Goal: Task Accomplishment & Management: Use online tool/utility

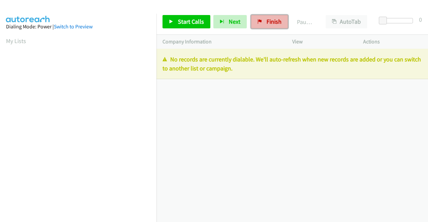
click at [266, 20] on span "Finish" at bounding box center [273, 22] width 15 height 8
click at [261, 19] on link "Finish" at bounding box center [269, 21] width 37 height 13
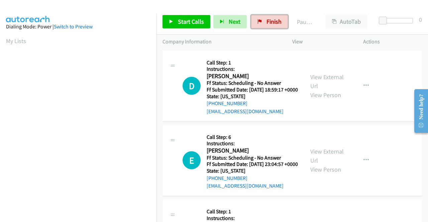
drag, startPoint x: 269, startPoint y: 23, endPoint x: 265, endPoint y: 4, distance: 19.9
click at [269, 23] on span "Finish" at bounding box center [273, 22] width 15 height 8
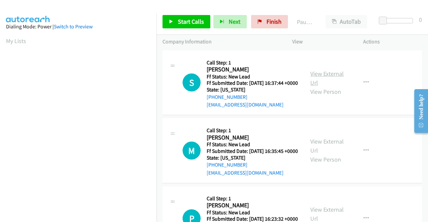
click at [328, 78] on link "View External Url" at bounding box center [326, 78] width 33 height 17
click at [331, 150] on link "View External Url" at bounding box center [326, 146] width 33 height 17
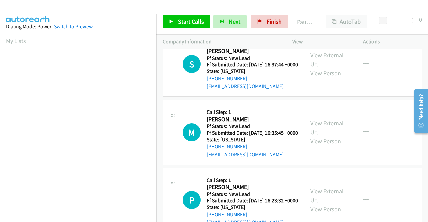
scroll to position [33, 0]
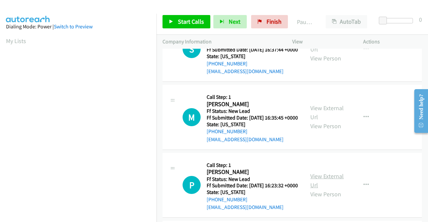
click at [332, 189] on link "View External Url" at bounding box center [326, 180] width 33 height 17
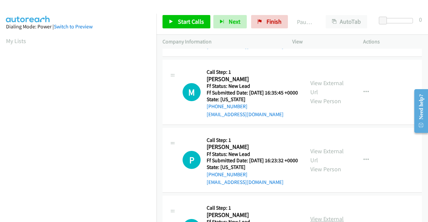
scroll to position [134, 0]
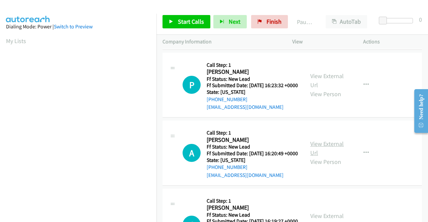
click at [320, 157] on link "View External Url" at bounding box center [326, 148] width 33 height 17
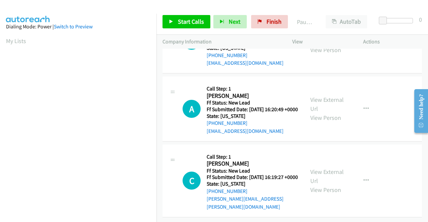
scroll to position [207, 0]
click at [319, 168] on link "View External Url" at bounding box center [326, 176] width 33 height 17
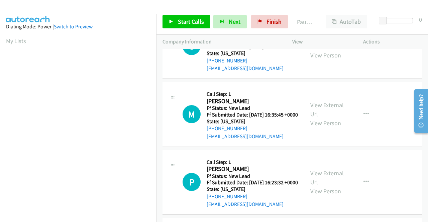
scroll to position [0, 0]
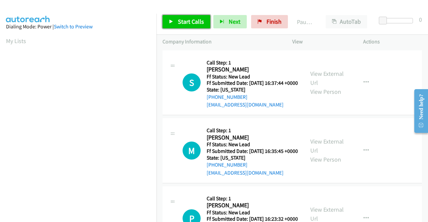
drag, startPoint x: 182, startPoint y: 25, endPoint x: 186, endPoint y: 18, distance: 7.5
click at [182, 25] on span "Start Calls" at bounding box center [191, 22] width 26 height 8
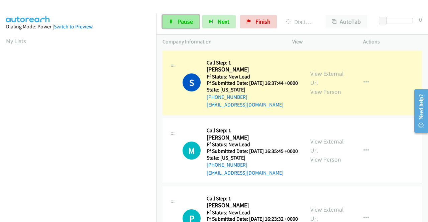
click at [188, 23] on span "Pause" at bounding box center [185, 22] width 15 height 8
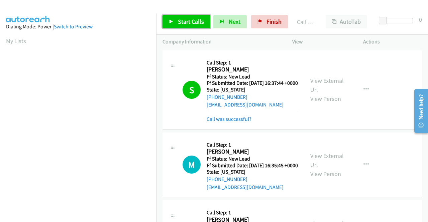
click at [168, 24] on link "Start Calls" at bounding box center [186, 21] width 48 height 13
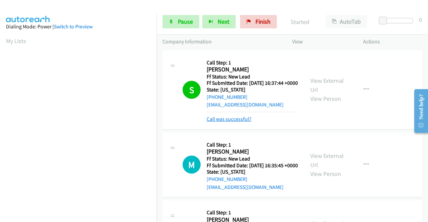
click at [231, 122] on link "Call was successful?" at bounding box center [229, 119] width 45 height 6
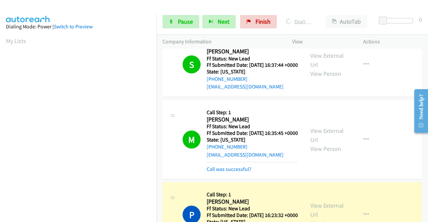
scroll to position [33, 0]
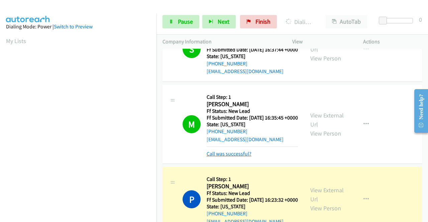
click at [247, 157] on link "Call was successful?" at bounding box center [229, 154] width 45 height 6
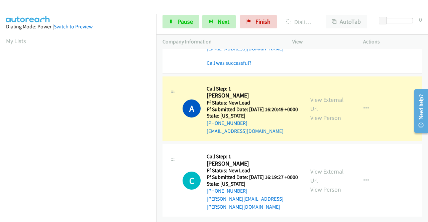
scroll to position [152, 0]
click at [248, 66] on link "Call was successful?" at bounding box center [229, 63] width 45 height 6
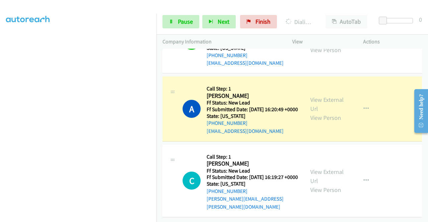
scroll to position [19, 0]
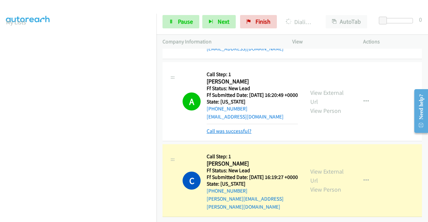
click at [238, 130] on link "Call was successful?" at bounding box center [229, 131] width 45 height 6
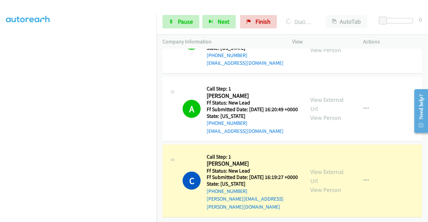
scroll to position [0, 0]
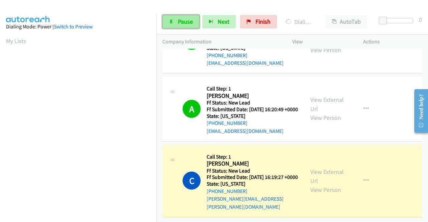
click at [188, 23] on span "Pause" at bounding box center [185, 22] width 15 height 8
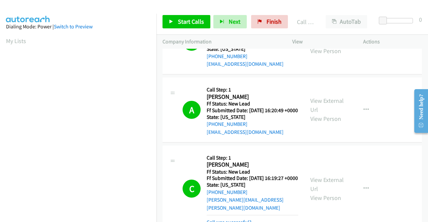
scroll to position [252, 0]
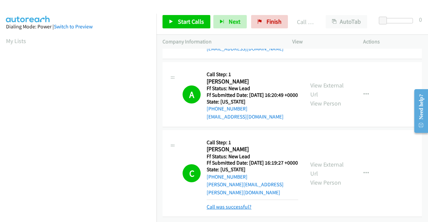
click at [246, 204] on link "Call was successful?" at bounding box center [229, 207] width 45 height 6
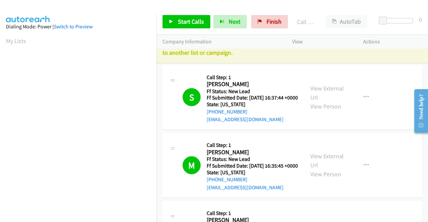
scroll to position [0, 0]
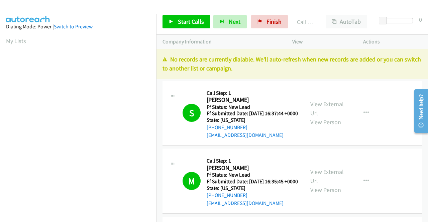
click at [398, 29] on div "Start Calls Pause Next Finish Call Completed AutoTab AutoTab 0" at bounding box center [291, 22] width 271 height 26
drag, startPoint x: 274, startPoint y: 18, endPoint x: 241, endPoint y: 39, distance: 39.4
click at [274, 18] on span "Finish" at bounding box center [273, 22] width 15 height 8
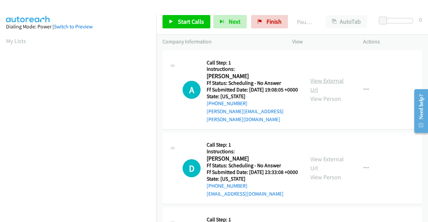
click at [329, 80] on link "View External Url" at bounding box center [326, 85] width 33 height 17
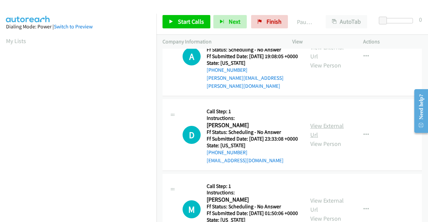
click at [328, 126] on link "View External Url" at bounding box center [326, 130] width 33 height 17
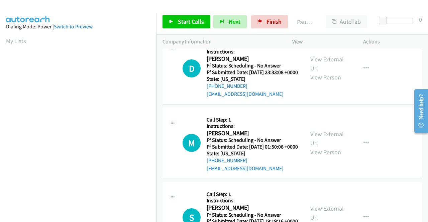
scroll to position [100, 0]
click at [332, 148] on div "View External Url View Person" at bounding box center [327, 142] width 35 height 27
click at [329, 141] on link "View External Url" at bounding box center [326, 138] width 33 height 17
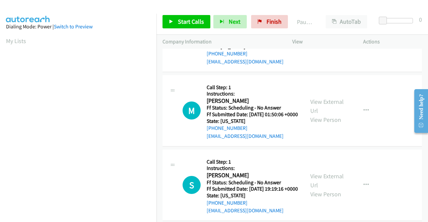
scroll to position [167, 0]
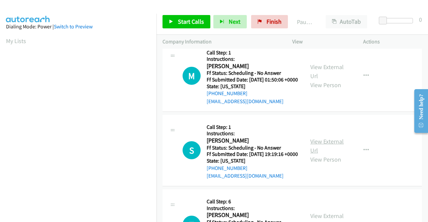
click at [336, 153] on link "View External Url" at bounding box center [326, 146] width 33 height 17
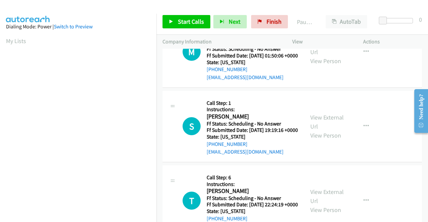
scroll to position [234, 0]
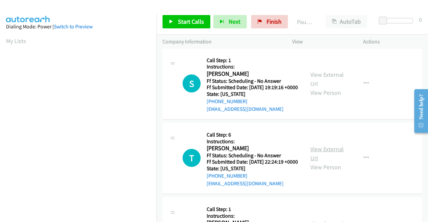
click at [327, 162] on link "View External Url" at bounding box center [326, 153] width 33 height 17
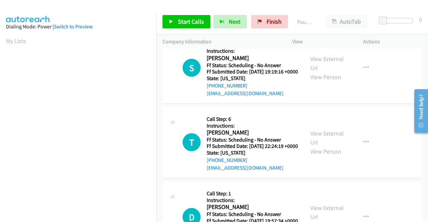
scroll to position [301, 0]
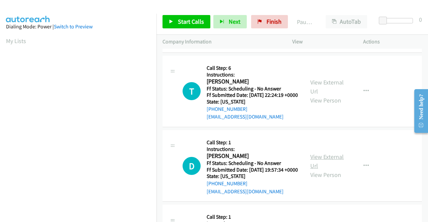
click at [329, 170] on link "View External Url" at bounding box center [326, 161] width 33 height 17
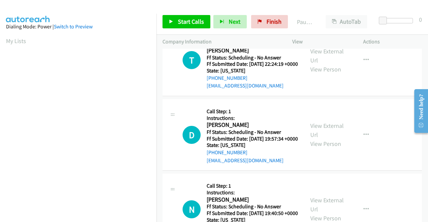
scroll to position [368, 0]
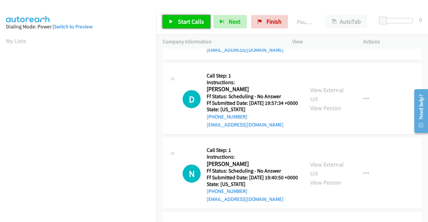
click at [192, 20] on span "Start Calls" at bounding box center [191, 22] width 26 height 8
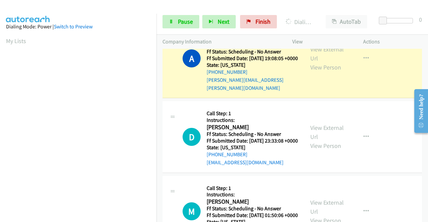
scroll to position [0, 0]
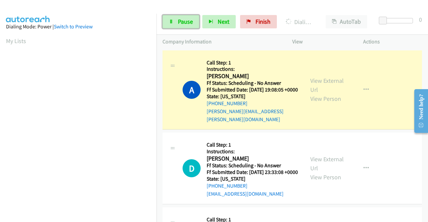
click at [171, 24] on link "Pause" at bounding box center [180, 21] width 37 height 13
click at [175, 22] on link "Start Calls" at bounding box center [168, 18] width 13 height 7
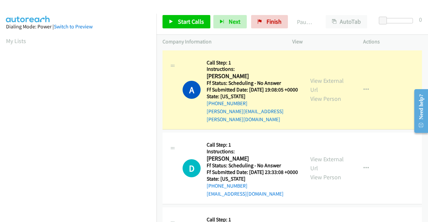
scroll to position [152, 0]
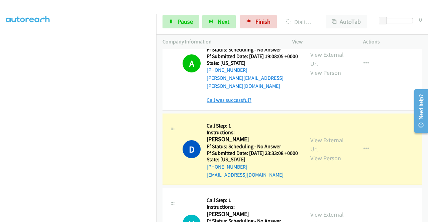
click at [243, 97] on link "Call was successful?" at bounding box center [229, 100] width 45 height 6
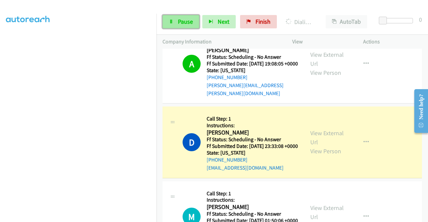
click at [186, 22] on span "Pause" at bounding box center [185, 22] width 15 height 8
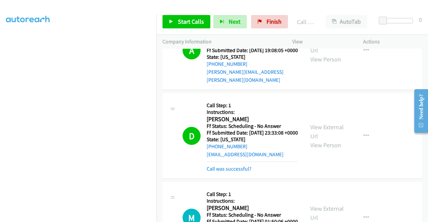
scroll to position [59, 0]
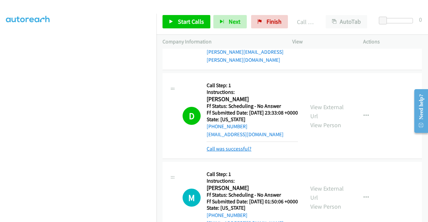
click at [235, 152] on link "Call was successful?" at bounding box center [229, 149] width 45 height 6
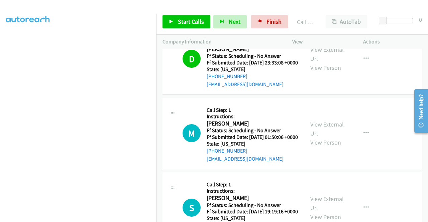
scroll to position [160, 0]
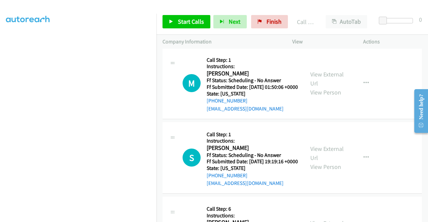
click at [160, 194] on td "S Callback Scheduled Call Step: 1 Instructions: Susan Elben America/New_York Ff…" at bounding box center [291, 158] width 271 height 75
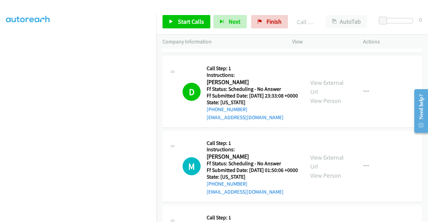
scroll to position [59, 0]
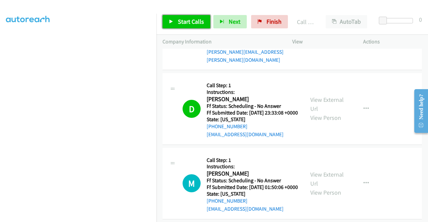
click at [197, 23] on span "Start Calls" at bounding box center [191, 22] width 26 height 8
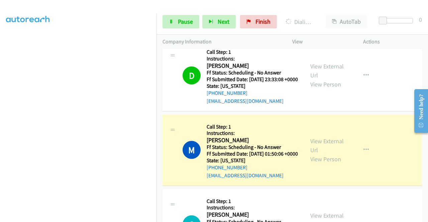
scroll to position [152, 0]
click at [185, 23] on span "Pause" at bounding box center [185, 22] width 15 height 8
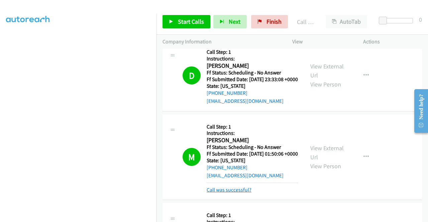
click at [235, 193] on link "Call was successful?" at bounding box center [229, 190] width 45 height 6
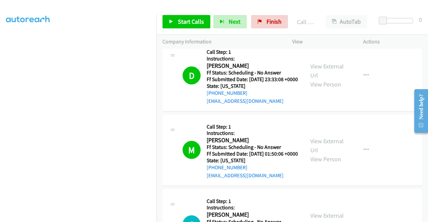
drag, startPoint x: 404, startPoint y: 38, endPoint x: 368, endPoint y: 1, distance: 51.5
click at [405, 38] on p "Actions" at bounding box center [392, 42] width 59 height 8
click at [197, 27] on link "Start Calls" at bounding box center [186, 21] width 48 height 13
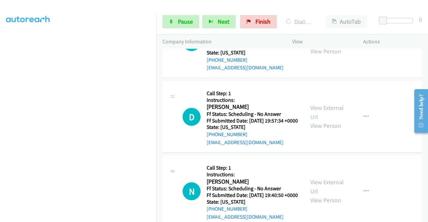
scroll to position [394, 0]
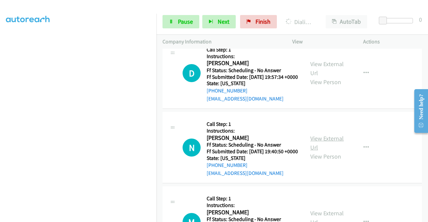
click at [335, 151] on link "View External Url" at bounding box center [326, 143] width 33 height 17
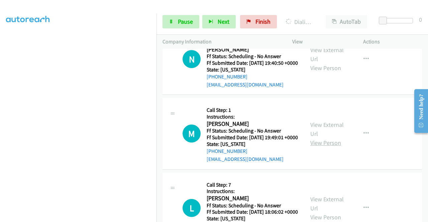
scroll to position [494, 0]
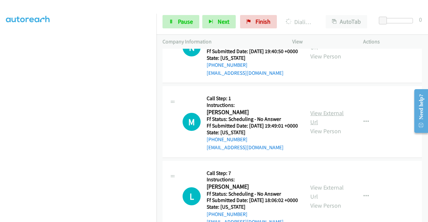
click at [324, 126] on link "View External Url" at bounding box center [326, 117] width 33 height 17
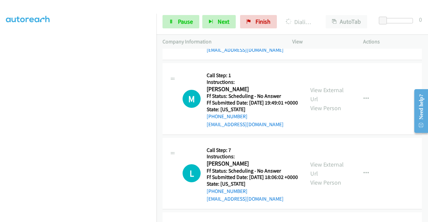
scroll to position [527, 0]
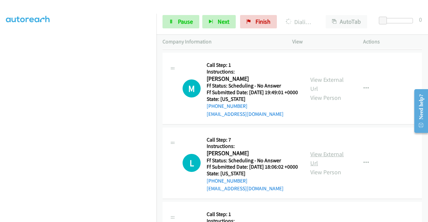
click at [323, 167] on link "View External Url" at bounding box center [326, 158] width 33 height 17
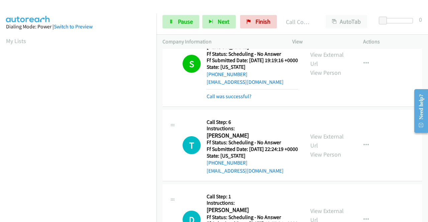
scroll to position [207, 0]
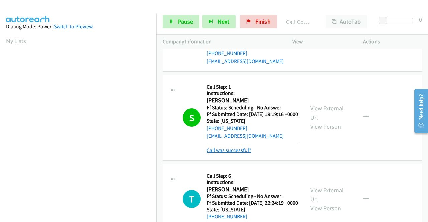
click at [243, 153] on link "Call was successful?" at bounding box center [229, 150] width 45 height 6
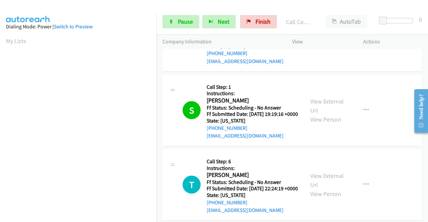
scroll to position [274, 0]
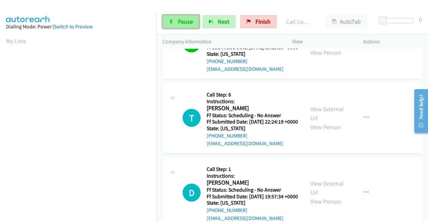
click at [178, 22] on span "Pause" at bounding box center [185, 22] width 15 height 8
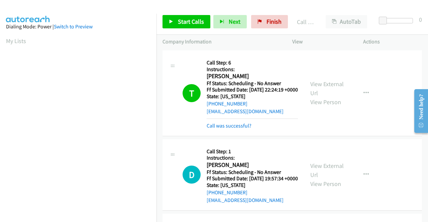
scroll to position [341, 0]
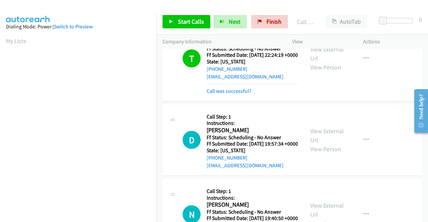
drag, startPoint x: 240, startPoint y: 117, endPoint x: 249, endPoint y: 95, distance: 23.8
click at [240, 94] on link "Call was successful?" at bounding box center [229, 91] width 45 height 6
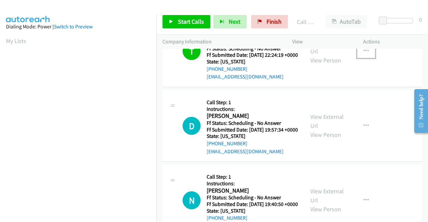
click at [363, 54] on icon "button" at bounding box center [365, 50] width 5 height 5
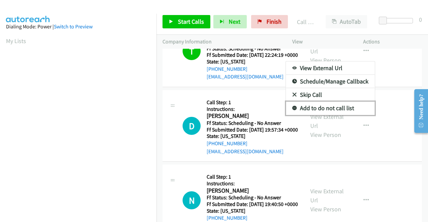
click at [327, 115] on link "Add to do not call list" at bounding box center [330, 108] width 89 height 13
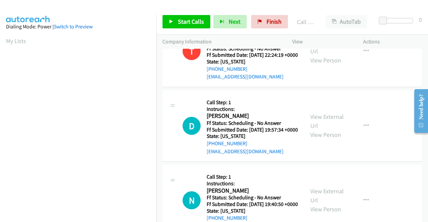
click at [291, 81] on div "trinidyr05@icloud.com" at bounding box center [252, 77] width 91 height 8
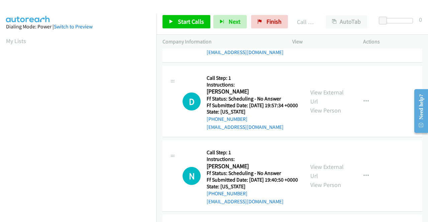
scroll to position [374, 0]
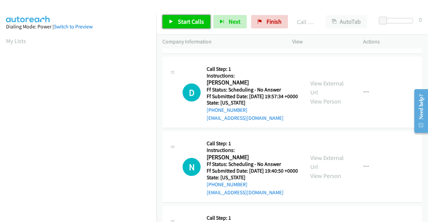
drag, startPoint x: 180, startPoint y: 22, endPoint x: 166, endPoint y: 24, distance: 13.4
click at [180, 22] on span "Start Calls" at bounding box center [191, 22] width 26 height 8
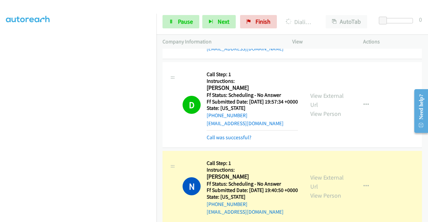
scroll to position [441, 0]
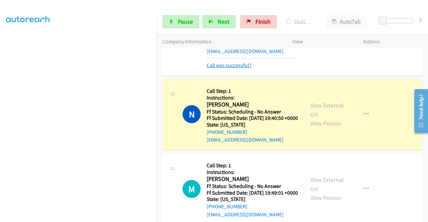
click at [243, 69] on link "Call was successful?" at bounding box center [229, 65] width 45 height 6
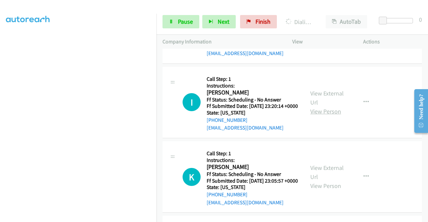
scroll to position [668, 0]
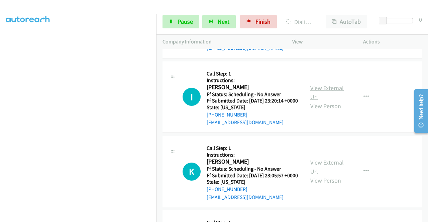
click at [332, 101] on link "View External Url" at bounding box center [326, 92] width 33 height 17
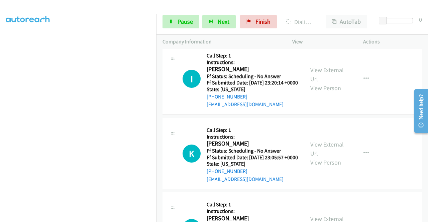
scroll to position [701, 0]
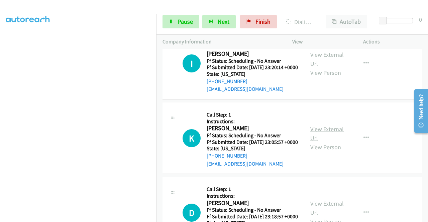
click at [323, 142] on link "View External Url" at bounding box center [326, 133] width 33 height 17
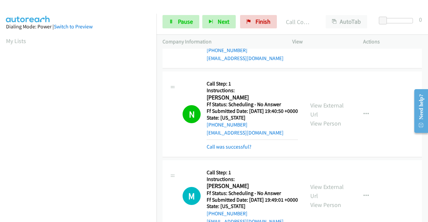
scroll to position [38, 0]
drag, startPoint x: 234, startPoint y: 184, endPoint x: 237, endPoint y: 173, distance: 11.3
click at [234, 150] on link "Call was successful?" at bounding box center [229, 147] width 45 height 6
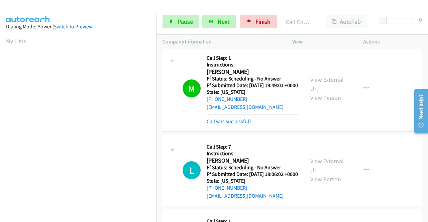
scroll to position [152, 0]
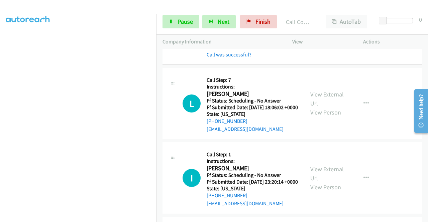
click at [237, 58] on link "Call was successful?" at bounding box center [229, 54] width 45 height 6
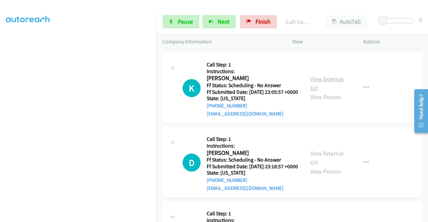
scroll to position [761, 0]
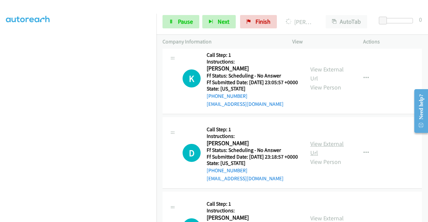
click at [329, 157] on link "View External Url" at bounding box center [326, 148] width 33 height 17
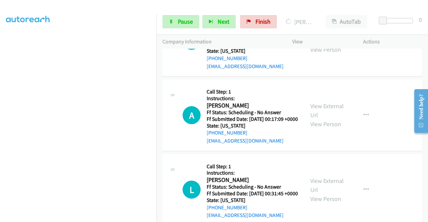
scroll to position [895, 0]
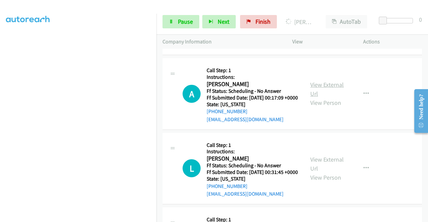
click at [324, 98] on link "View External Url" at bounding box center [326, 89] width 33 height 17
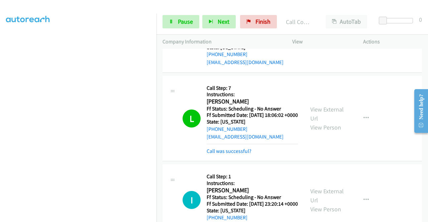
scroll to position [608, 0]
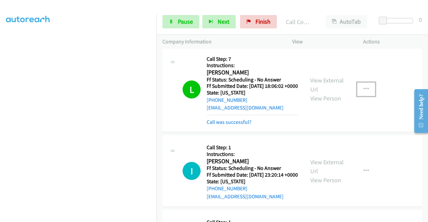
click at [363, 92] on icon "button" at bounding box center [365, 89] width 5 height 5
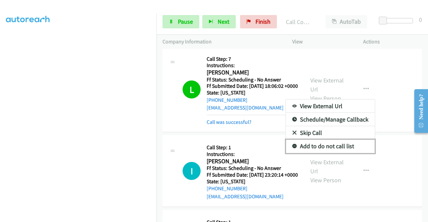
click at [319, 153] on link "Add to do not call list" at bounding box center [330, 146] width 89 height 13
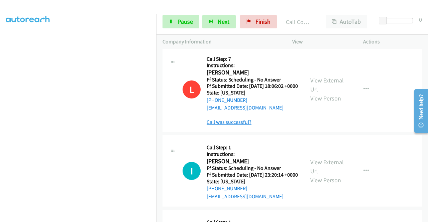
click at [239, 125] on link "Call was successful?" at bounding box center [229, 122] width 45 height 6
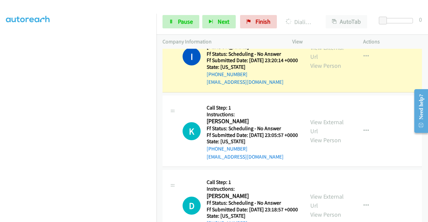
scroll to position [100, 0]
drag, startPoint x: 399, startPoint y: 41, endPoint x: 385, endPoint y: 44, distance: 14.1
click at [399, 41] on p "Actions" at bounding box center [392, 42] width 59 height 8
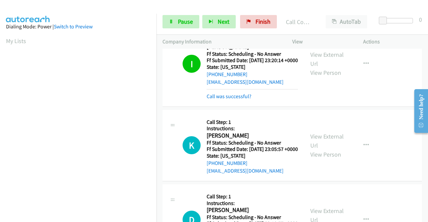
scroll to position [38, 0]
click at [243, 100] on link "Call was successful?" at bounding box center [229, 96] width 45 height 6
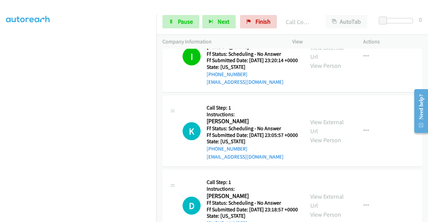
scroll to position [152, 0]
click at [97, 216] on section at bounding box center [78, 64] width 144 height 320
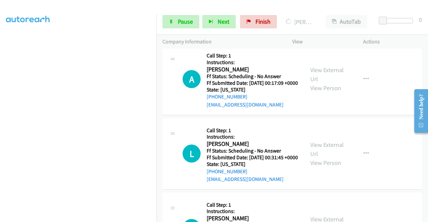
scroll to position [942, 0]
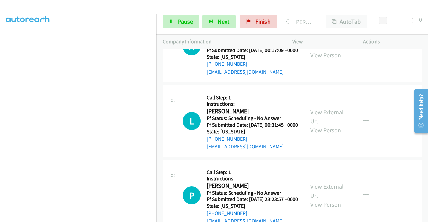
click at [325, 125] on link "View External Url" at bounding box center [326, 116] width 33 height 17
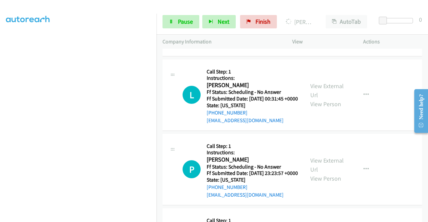
scroll to position [1009, 0]
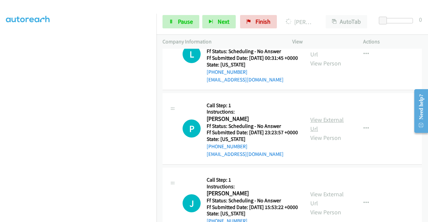
click at [331, 133] on link "View External Url" at bounding box center [326, 124] width 33 height 17
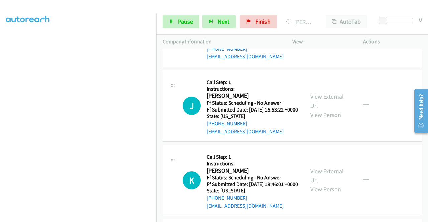
scroll to position [1109, 0]
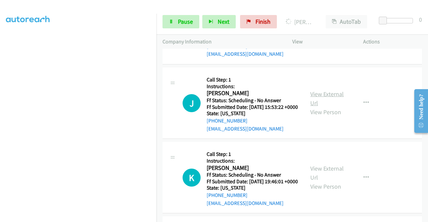
click at [325, 107] on link "View External Url" at bounding box center [326, 98] width 33 height 17
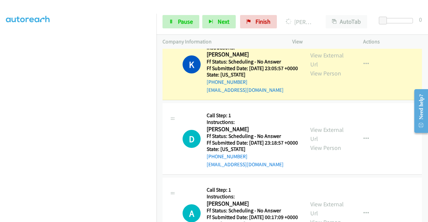
scroll to position [0, 0]
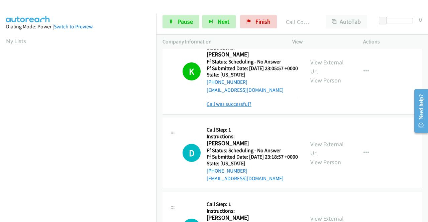
click at [220, 107] on link "Call was successful?" at bounding box center [229, 104] width 45 height 6
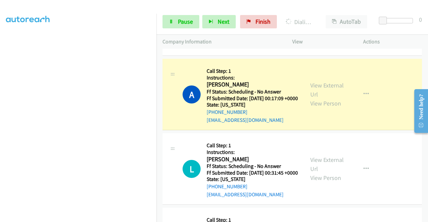
scroll to position [909, 0]
click at [235, 48] on link "Call was successful?" at bounding box center [229, 45] width 45 height 6
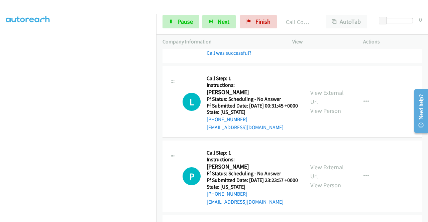
scroll to position [1043, 0]
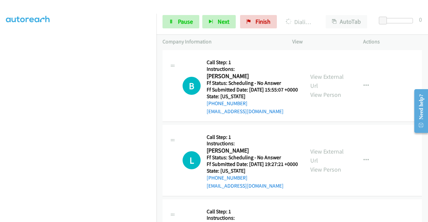
scroll to position [1277, 0]
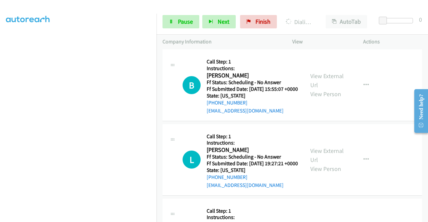
click at [339, 14] on link "View External Url" at bounding box center [326, 6] width 33 height 17
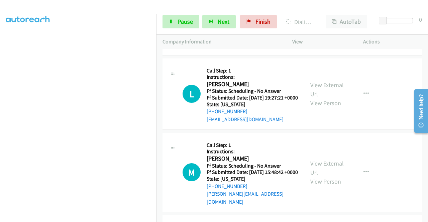
scroll to position [1343, 0]
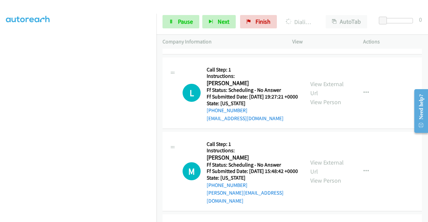
click at [319, 22] on link "View External Url" at bounding box center [326, 13] width 33 height 17
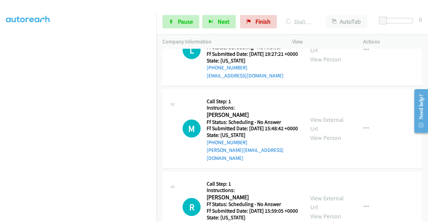
scroll to position [1410, 0]
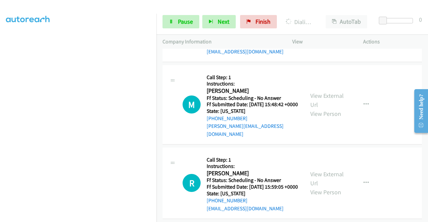
click at [333, 30] on link "View External Url" at bounding box center [326, 21] width 33 height 17
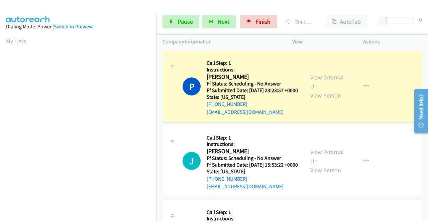
scroll to position [1076, 0]
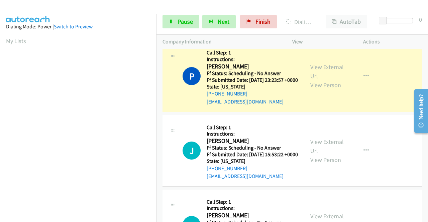
click at [226, 30] on link "Call was successful?" at bounding box center [229, 27] width 45 height 6
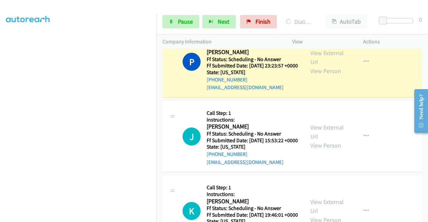
scroll to position [152, 0]
click at [190, 20] on span "Pause" at bounding box center [185, 22] width 15 height 8
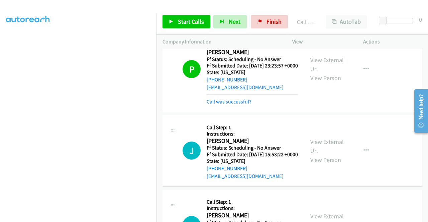
click at [238, 105] on link "Call was successful?" at bounding box center [229, 102] width 45 height 6
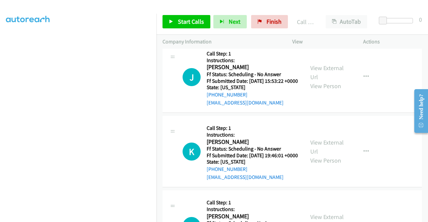
scroll to position [1176, 0]
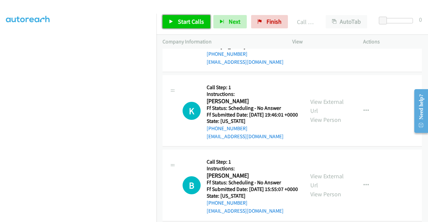
click at [188, 25] on span "Start Calls" at bounding box center [191, 22] width 26 height 8
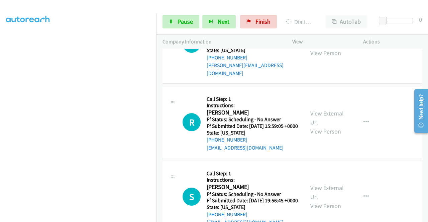
scroll to position [1477, 0]
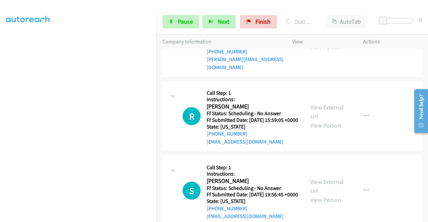
click at [326, 42] on link "View External Url" at bounding box center [326, 33] width 33 height 17
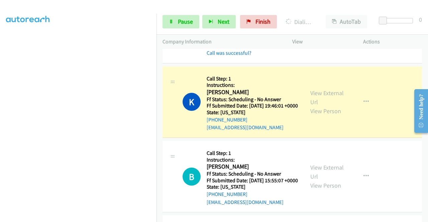
scroll to position [1210, 0]
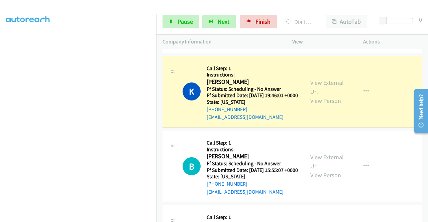
click at [217, 46] on link "Call was successful?" at bounding box center [229, 42] width 45 height 6
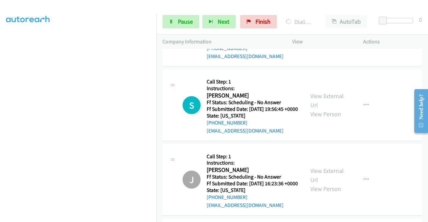
scroll to position [1577, 0]
click at [333, 34] on link "View External Url" at bounding box center [326, 25] width 33 height 17
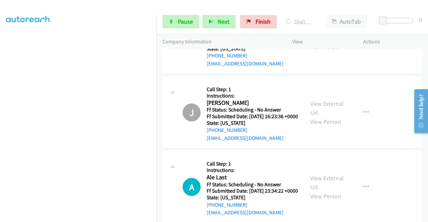
click at [334, 42] on link "View External Url" at bounding box center [326, 33] width 33 height 17
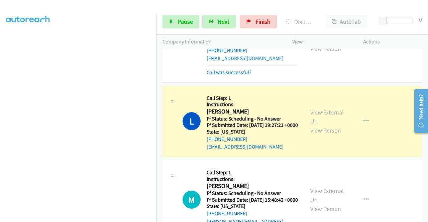
scroll to position [0, 0]
click at [220, 76] on link "Call was successful?" at bounding box center [229, 72] width 45 height 6
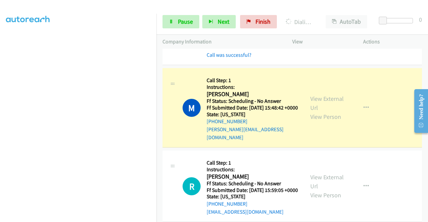
scroll to position [1437, 0]
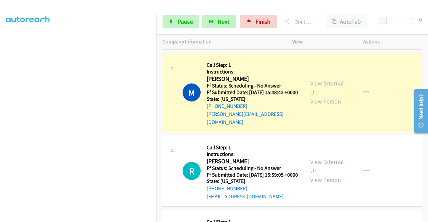
click at [242, 43] on link "Call was successful?" at bounding box center [229, 39] width 45 height 6
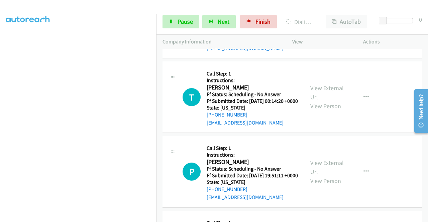
scroll to position [1804, 0]
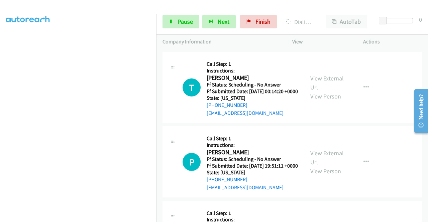
click at [317, 17] on link "View External Url" at bounding box center [326, 8] width 33 height 17
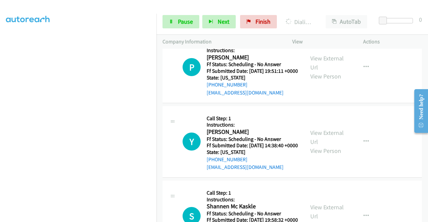
scroll to position [1904, 0]
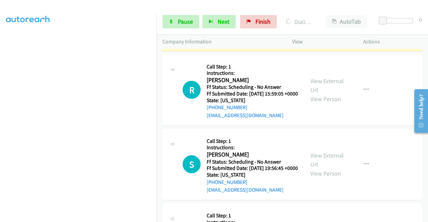
scroll to position [19, 0]
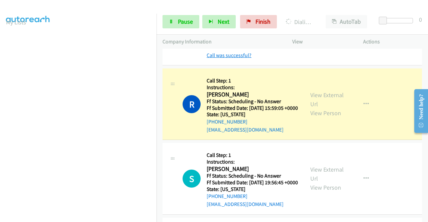
click at [219, 58] on link "Call was successful?" at bounding box center [229, 55] width 45 height 6
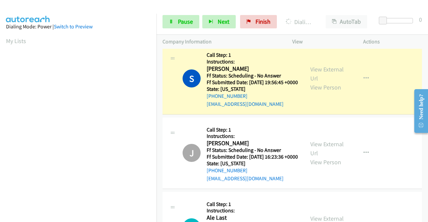
scroll to position [152, 0]
click at [230, 33] on link "Call was successful?" at bounding box center [229, 29] width 45 height 6
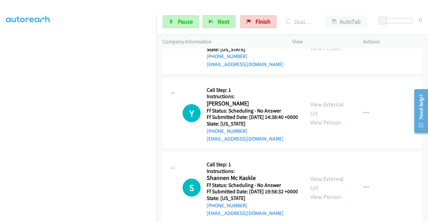
scroll to position [1938, 0]
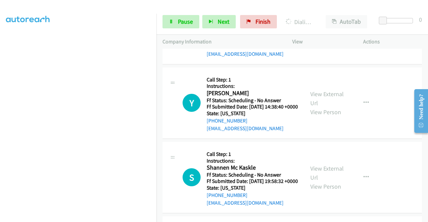
click at [330, 32] on link "View External Url" at bounding box center [326, 24] width 33 height 17
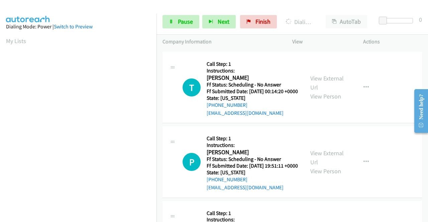
scroll to position [1671, 0]
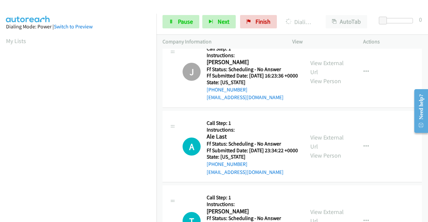
click at [324, 61] on link "Add to do not call list" at bounding box center [330, 54] width 89 height 13
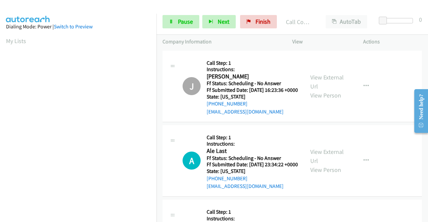
scroll to position [38, 0]
click at [241, 40] on link "Call was successful?" at bounding box center [229, 37] width 45 height 6
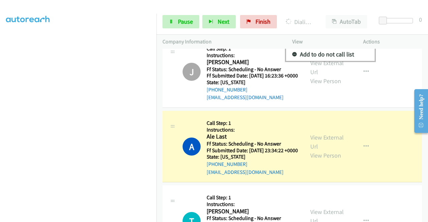
click at [328, 61] on link "Add to do not call list" at bounding box center [330, 54] width 89 height 13
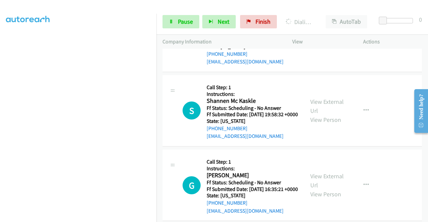
scroll to position [2019, 0]
click at [329, 40] on link "View External Url" at bounding box center [326, 31] width 33 height 17
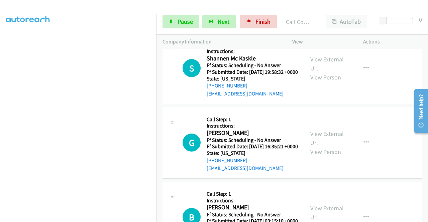
scroll to position [2086, 0]
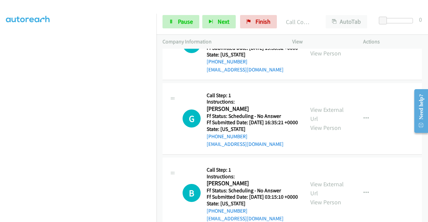
click at [320, 48] on link "View External Url" at bounding box center [326, 39] width 33 height 17
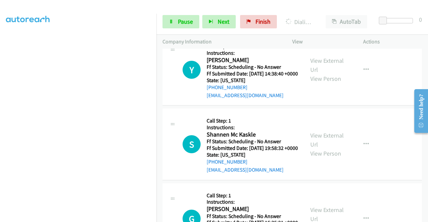
scroll to position [1918, 0]
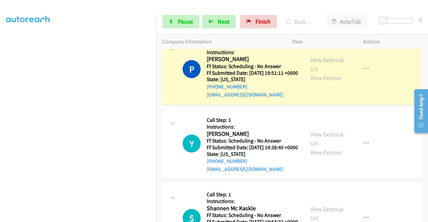
scroll to position [152, 0]
click at [241, 23] on link "Call was successful?" at bounding box center [229, 20] width 45 height 6
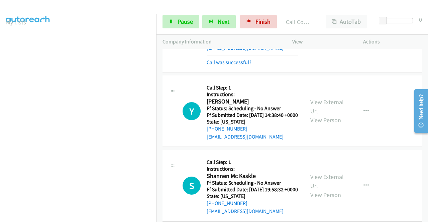
scroll to position [2045, 0]
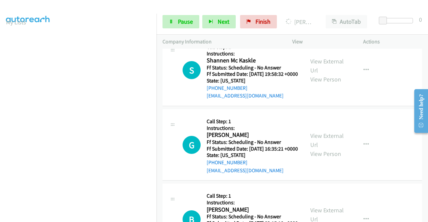
click at [184, 18] on div at bounding box center [214, 111] width 428 height 222
click at [171, 22] on icon at bounding box center [171, 22] width 5 height 5
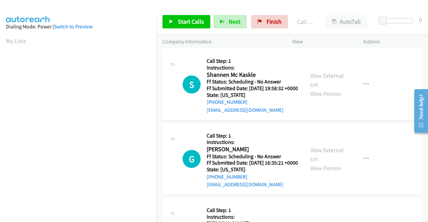
scroll to position [152, 0]
click at [363, 5] on icon "button" at bounding box center [365, 2] width 5 height 5
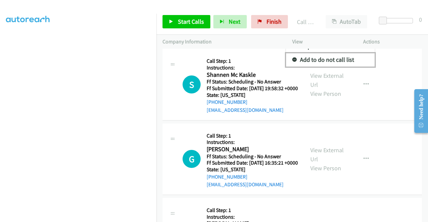
click at [319, 67] on link "Add to do not call list" at bounding box center [330, 59] width 89 height 13
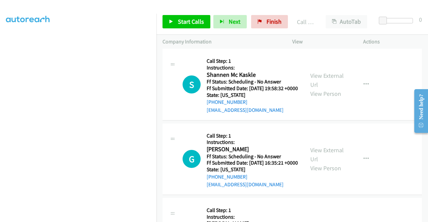
click at [244, 39] on link "Call was successful?" at bounding box center [229, 35] width 45 height 6
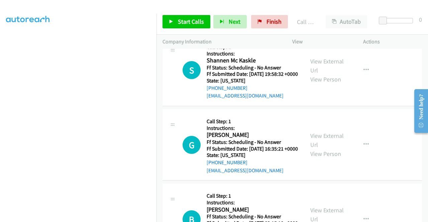
scroll to position [2145, 0]
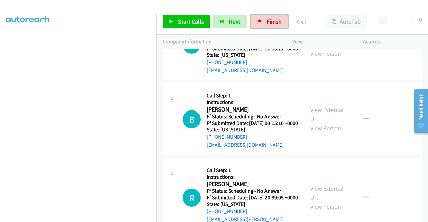
drag, startPoint x: 267, startPoint y: 23, endPoint x: 246, endPoint y: 34, distance: 23.5
click at [267, 23] on span "Finish" at bounding box center [273, 22] width 15 height 8
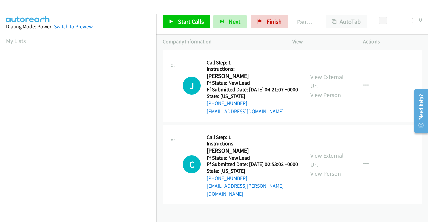
click at [375, 132] on div "C Callback Scheduled Call Step: 1 Instructions: Chris Wilson Pacific/Honolulu F…" at bounding box center [291, 165] width 259 height 80
click at [333, 82] on link "View External Url" at bounding box center [326, 81] width 33 height 17
click at [340, 160] on link "View External Url" at bounding box center [326, 160] width 33 height 17
click at [180, 17] on link "Start Calls" at bounding box center [186, 21] width 48 height 13
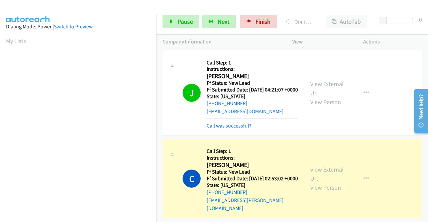
click at [230, 129] on link "Call was successful?" at bounding box center [229, 126] width 45 height 6
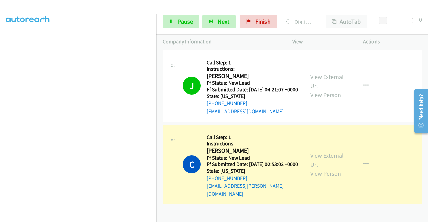
scroll to position [52, 0]
click at [187, 21] on span "Pause" at bounding box center [185, 22] width 15 height 8
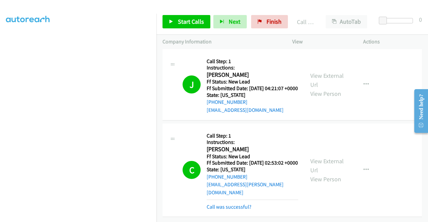
scroll to position [41, 0]
click at [247, 204] on link "Call was successful?" at bounding box center [229, 207] width 45 height 6
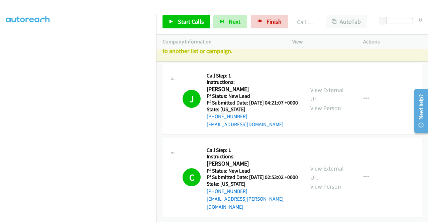
scroll to position [27, 0]
click at [273, 26] on link "Finish" at bounding box center [269, 21] width 37 height 13
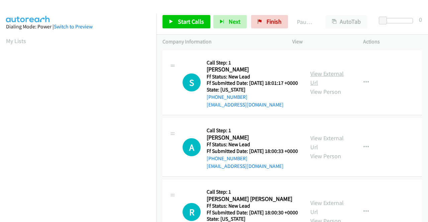
click at [333, 80] on link "View External Url" at bounding box center [326, 78] width 33 height 17
click at [325, 149] on link "View External Url" at bounding box center [326, 142] width 33 height 17
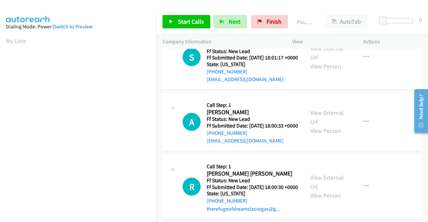
scroll to position [67, 0]
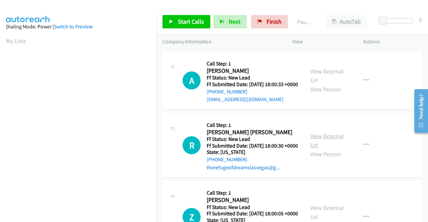
click at [337, 149] on link "View External Url" at bounding box center [326, 140] width 33 height 17
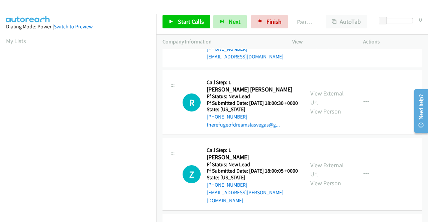
scroll to position [134, 0]
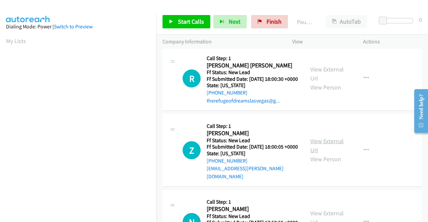
click at [327, 164] on div "View External Url View Person" at bounding box center [327, 150] width 35 height 27
click at [327, 154] on link "View External Url" at bounding box center [326, 145] width 33 height 17
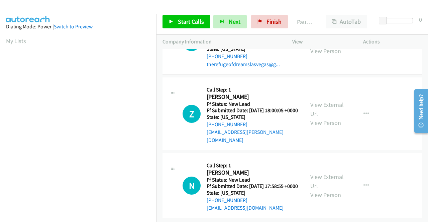
scroll to position [201, 0]
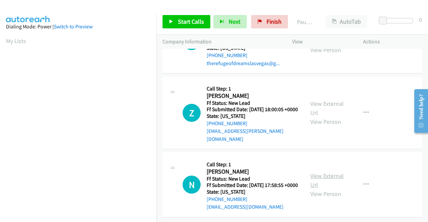
click at [328, 172] on link "View External Url" at bounding box center [326, 180] width 33 height 17
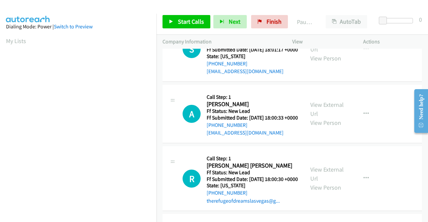
scroll to position [0, 0]
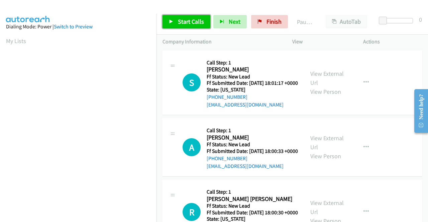
click at [196, 24] on span "Start Calls" at bounding box center [191, 22] width 26 height 8
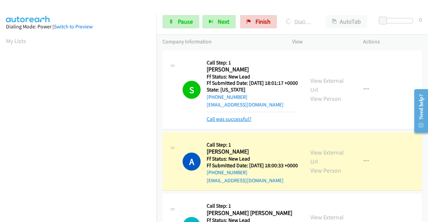
click at [221, 122] on link "Call was successful?" at bounding box center [229, 119] width 45 height 6
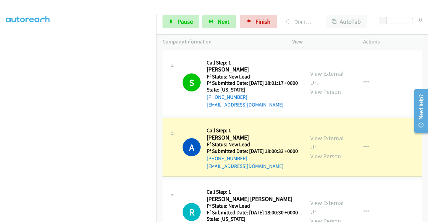
scroll to position [147, 0]
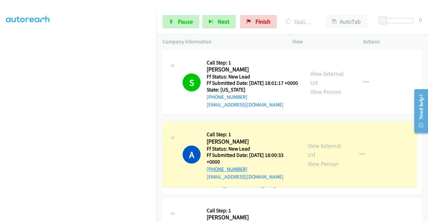
drag, startPoint x: 248, startPoint y: 168, endPoint x: 230, endPoint y: 166, distance: 18.2
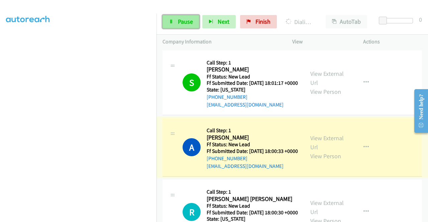
click at [179, 19] on span "Pause" at bounding box center [185, 22] width 15 height 8
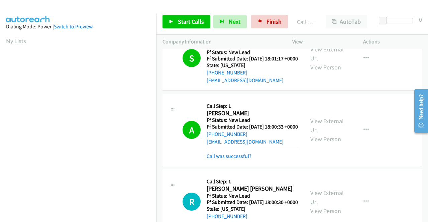
scroll to position [33, 0]
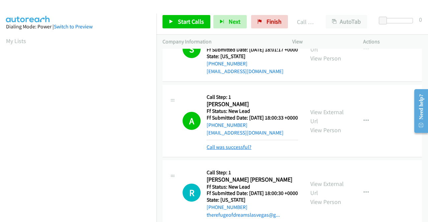
click at [246, 150] on link "Call was successful?" at bounding box center [229, 147] width 45 height 6
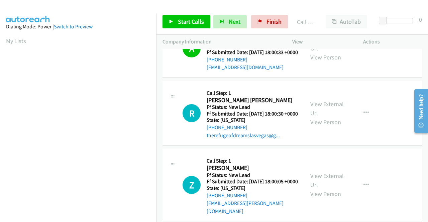
scroll to position [100, 0]
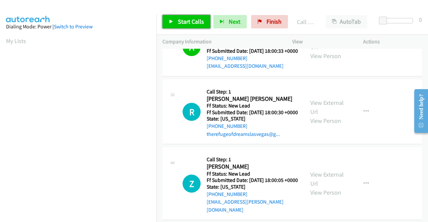
click at [192, 18] on span "Start Calls" at bounding box center [191, 22] width 26 height 8
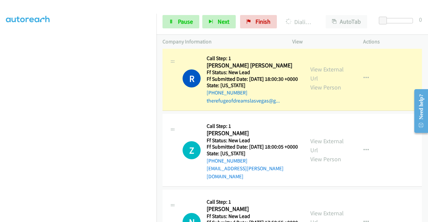
scroll to position [52, 0]
click at [178, 20] on span "Pause" at bounding box center [185, 22] width 15 height 8
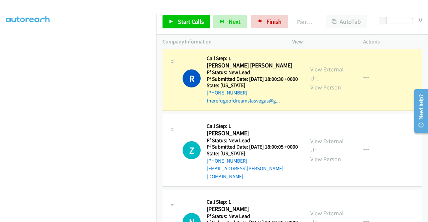
scroll to position [152, 0]
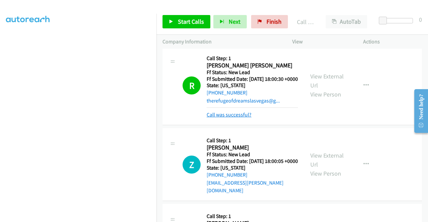
click at [243, 118] on link "Call was successful?" at bounding box center [229, 115] width 45 height 6
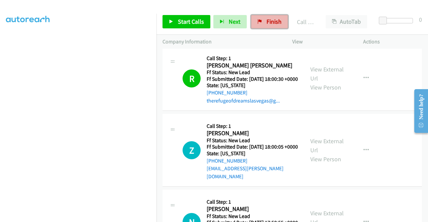
click at [266, 21] on span "Finish" at bounding box center [273, 22] width 15 height 8
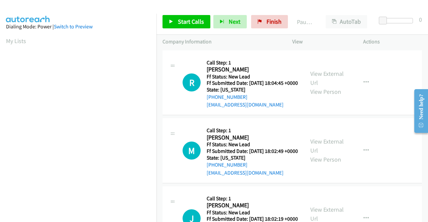
scroll to position [152, 0]
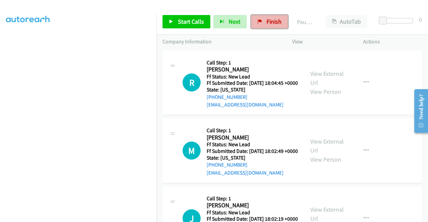
click at [276, 16] on link "Finish" at bounding box center [269, 21] width 37 height 13
